Goal: Information Seeking & Learning: Learn about a topic

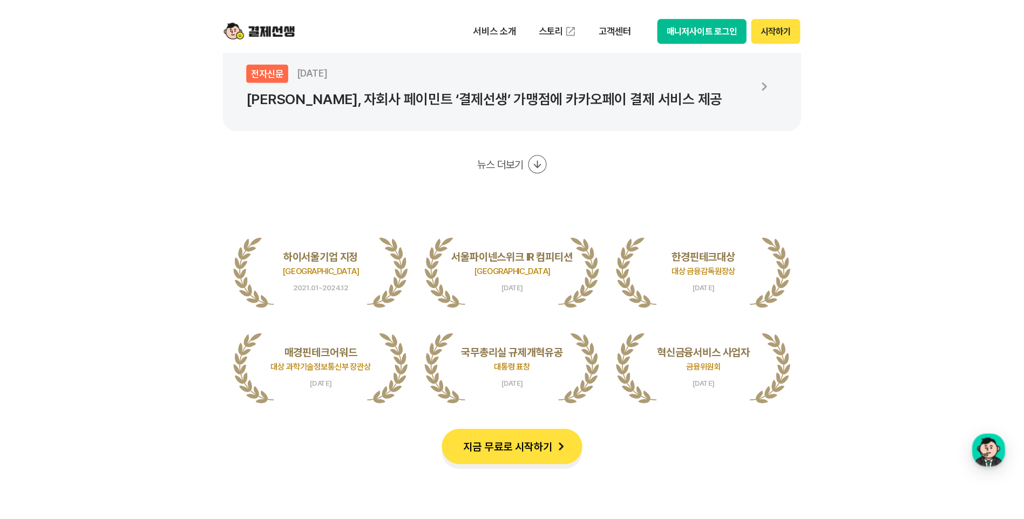
scroll to position [2321, 0]
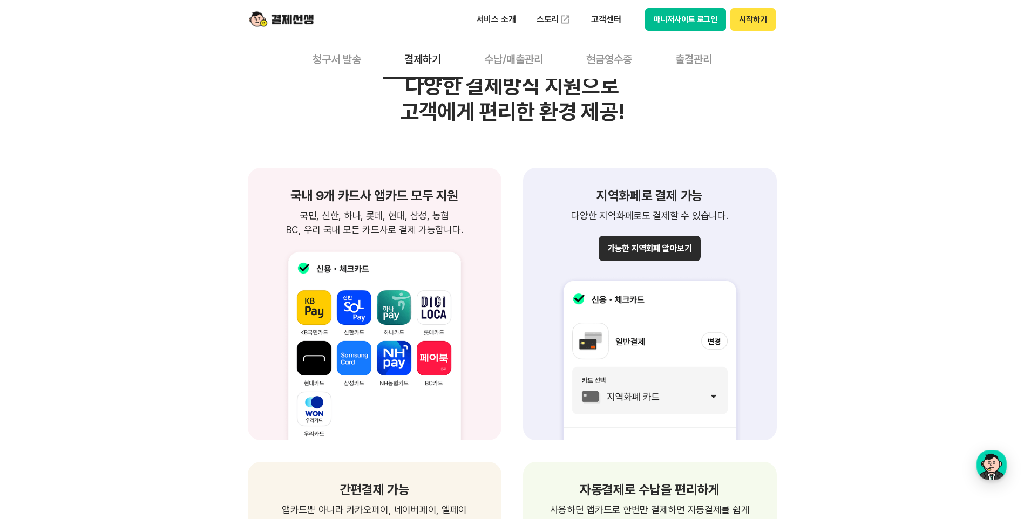
click at [518, 65] on button "수납/매출관리" at bounding box center [514, 59] width 102 height 40
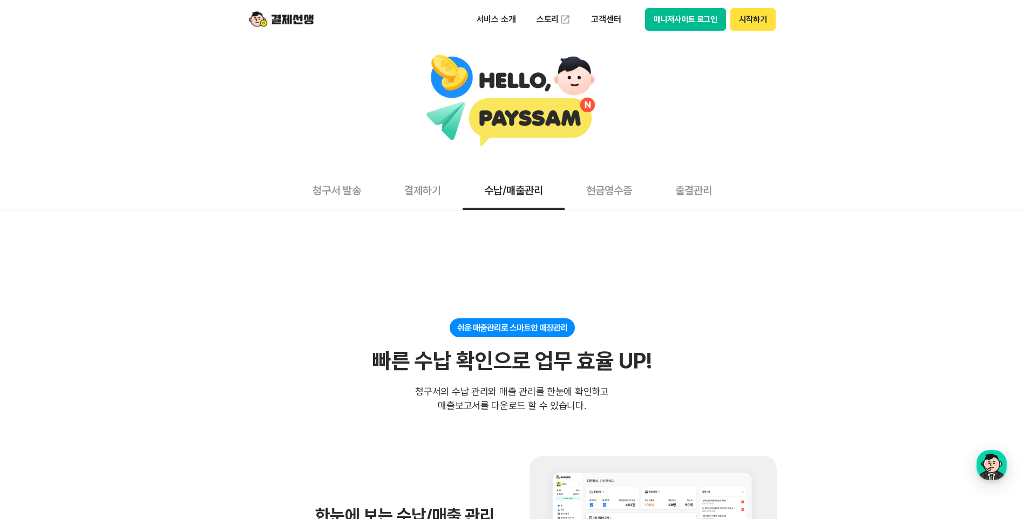
click at [338, 191] on button "청구서 발송" at bounding box center [337, 190] width 92 height 40
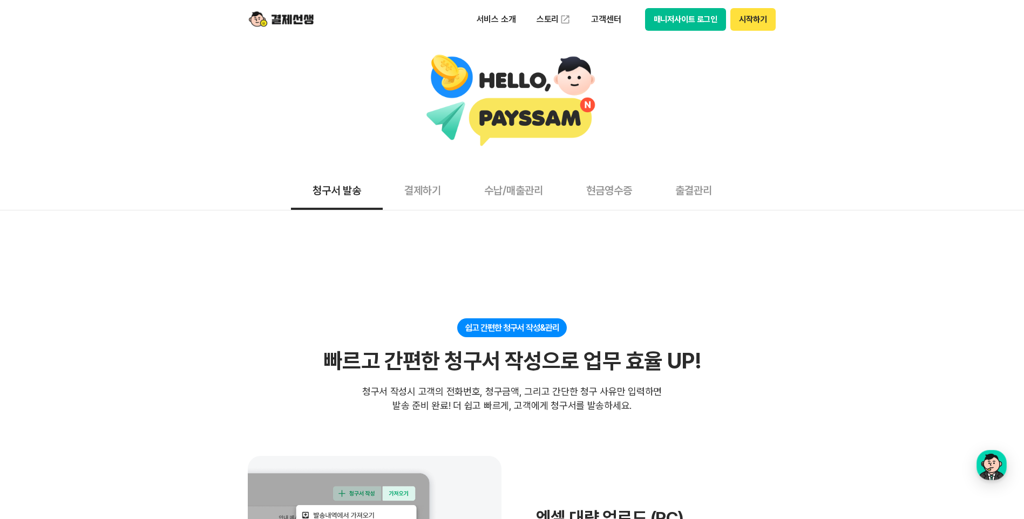
click at [282, 17] on img at bounding box center [281, 19] width 65 height 21
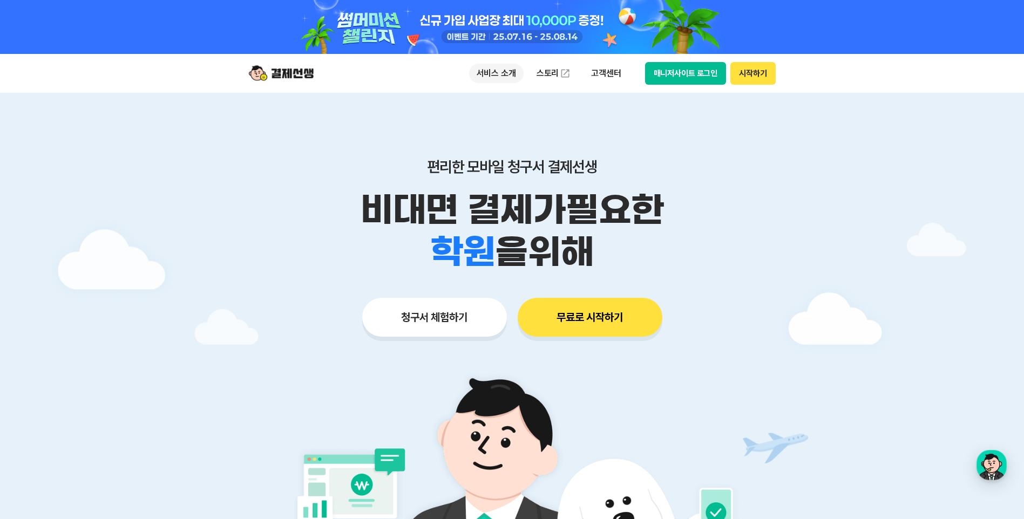
click at [494, 76] on p "서비스 소개" at bounding box center [496, 73] width 55 height 19
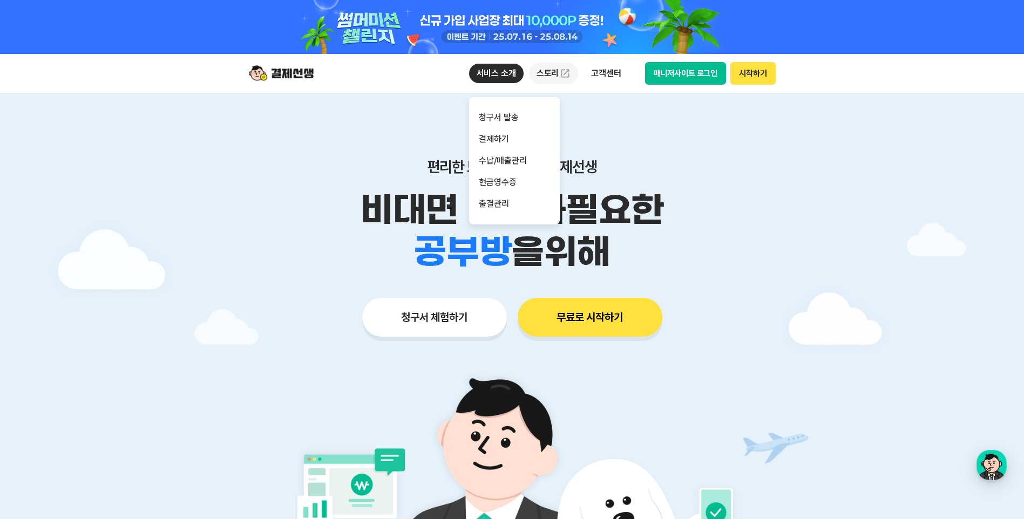
click at [539, 78] on link "스토리" at bounding box center [554, 74] width 50 height 22
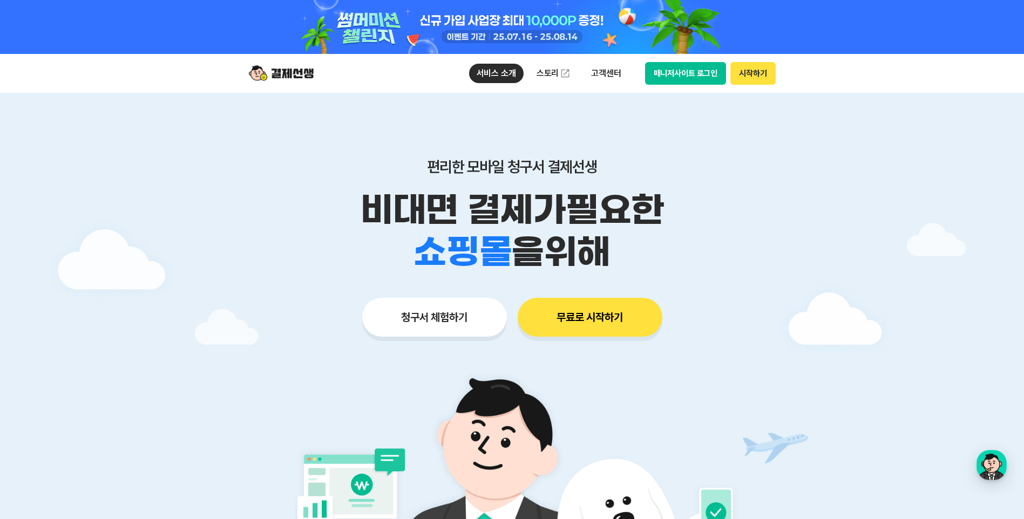
click at [153, 157] on div at bounding box center [512, 378] width 1024 height 570
drag, startPoint x: 540, startPoint y: 87, endPoint x: 542, endPoint y: 80, distance: 6.8
click at [540, 87] on div "서비스 소개 스토리 고객센터 매니저사이트 로그인 시작하기" at bounding box center [512, 73] width 553 height 39
click at [541, 74] on link "스토리" at bounding box center [554, 74] width 50 height 22
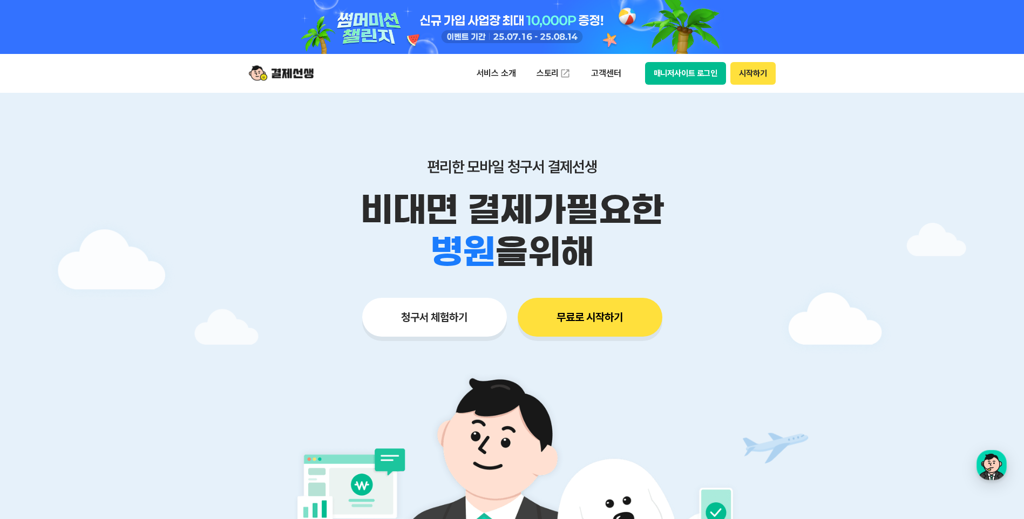
click at [495, 62] on div "서비스 소개 스토리 고객센터 매니저사이트 로그인 시작하기" at bounding box center [622, 73] width 307 height 23
click at [494, 71] on p "서비스 소개" at bounding box center [496, 73] width 55 height 19
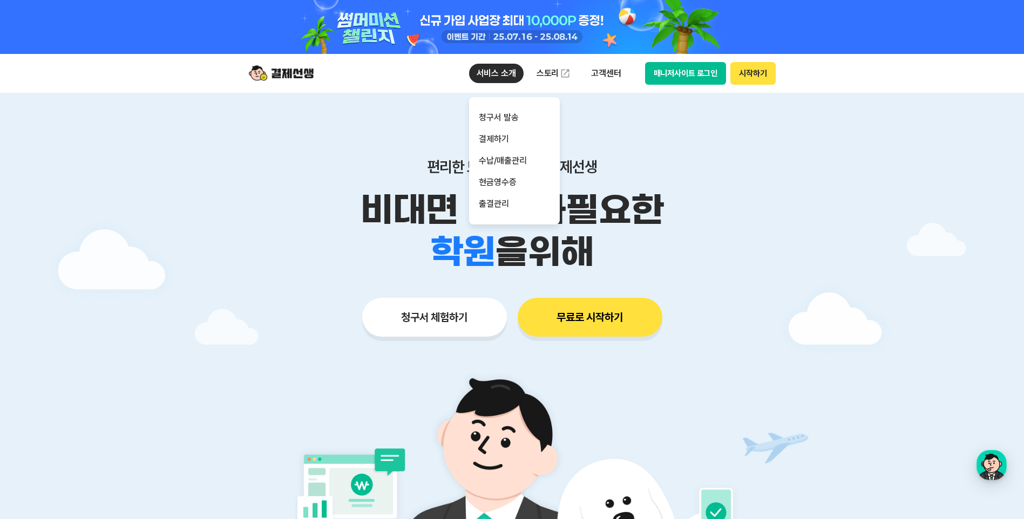
click at [496, 69] on p "서비스 소개" at bounding box center [496, 73] width 55 height 19
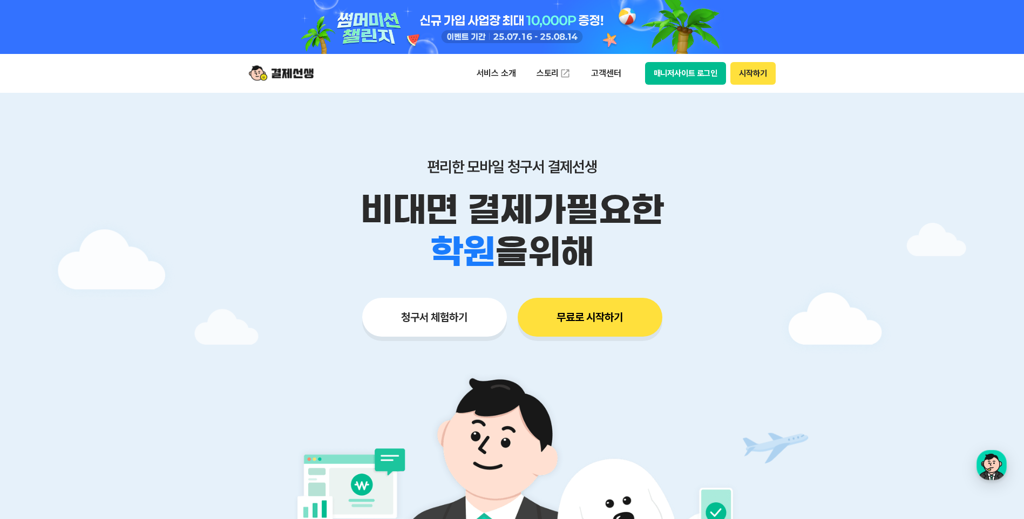
click at [668, 196] on p "비대면 결제가 필요한" at bounding box center [512, 210] width 553 height 42
click at [492, 77] on p "서비스 소개" at bounding box center [496, 73] width 55 height 19
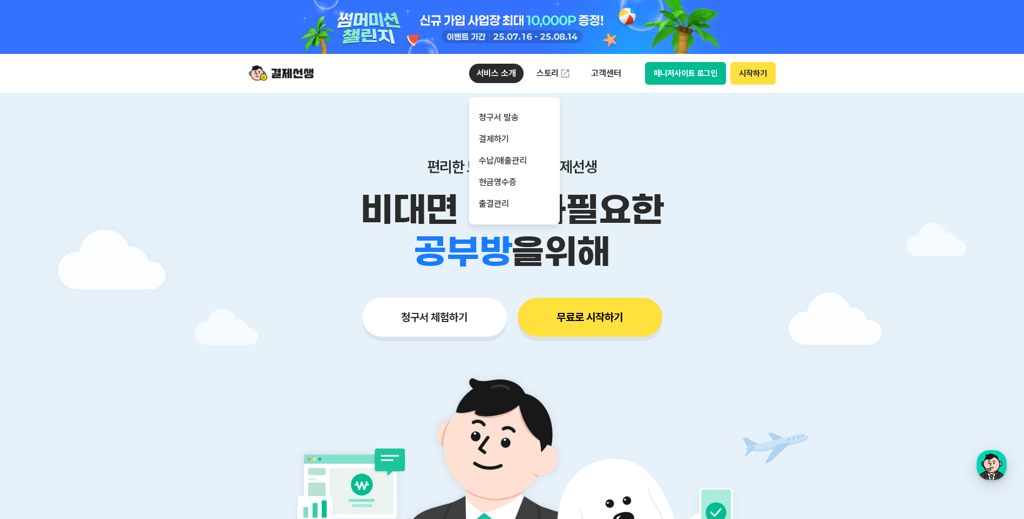
click at [498, 74] on p "서비스 소개" at bounding box center [496, 73] width 55 height 19
click at [602, 74] on p "고객센터" at bounding box center [606, 73] width 45 height 19
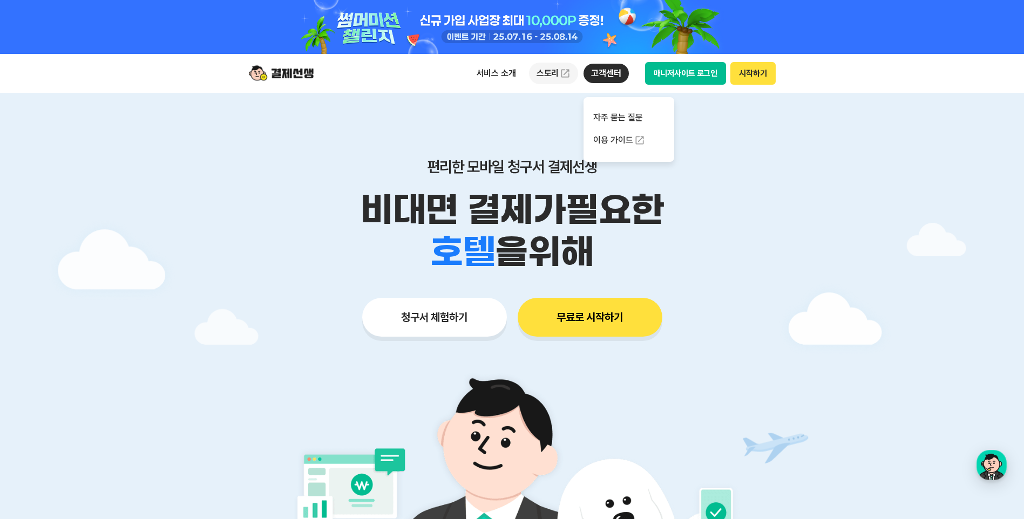
click at [550, 75] on link "스토리" at bounding box center [554, 74] width 50 height 22
